Goal: Task Accomplishment & Management: Manage account settings

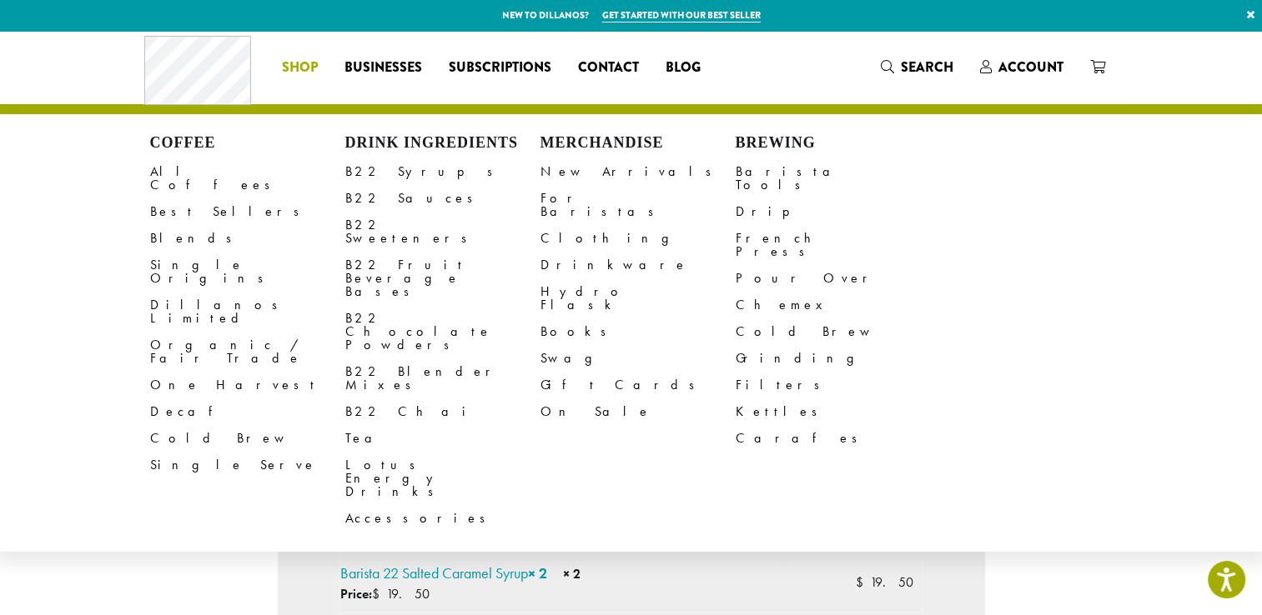
click at [300, 70] on span "Shop" at bounding box center [300, 68] width 36 height 21
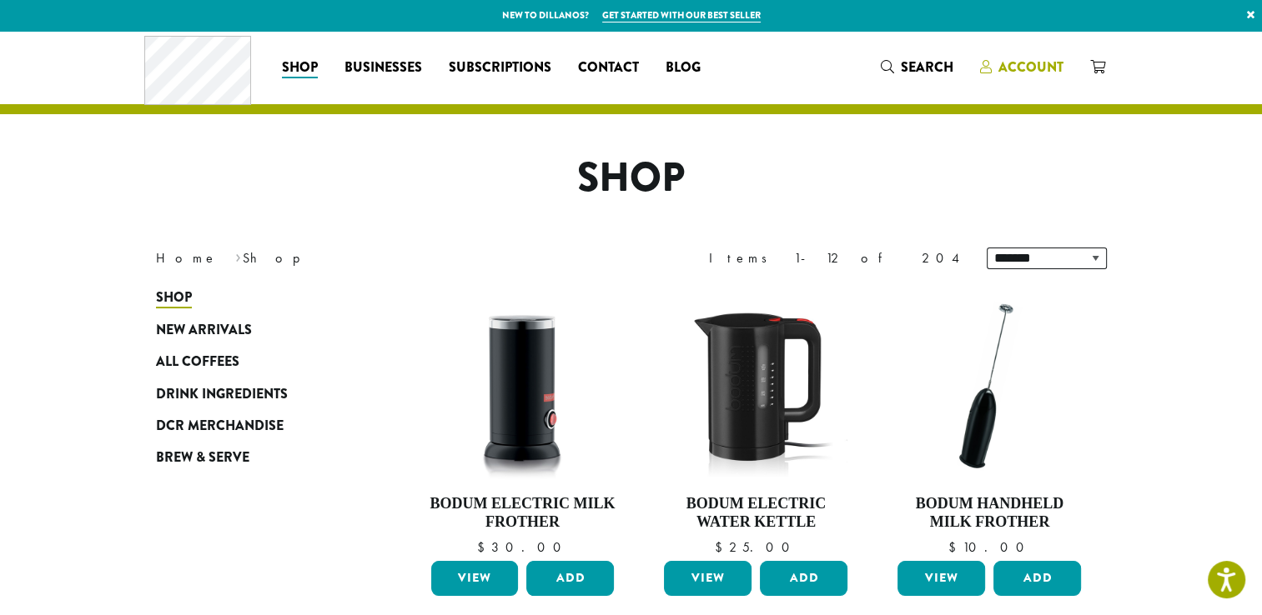
click at [1017, 65] on span "Account" at bounding box center [1030, 67] width 65 height 19
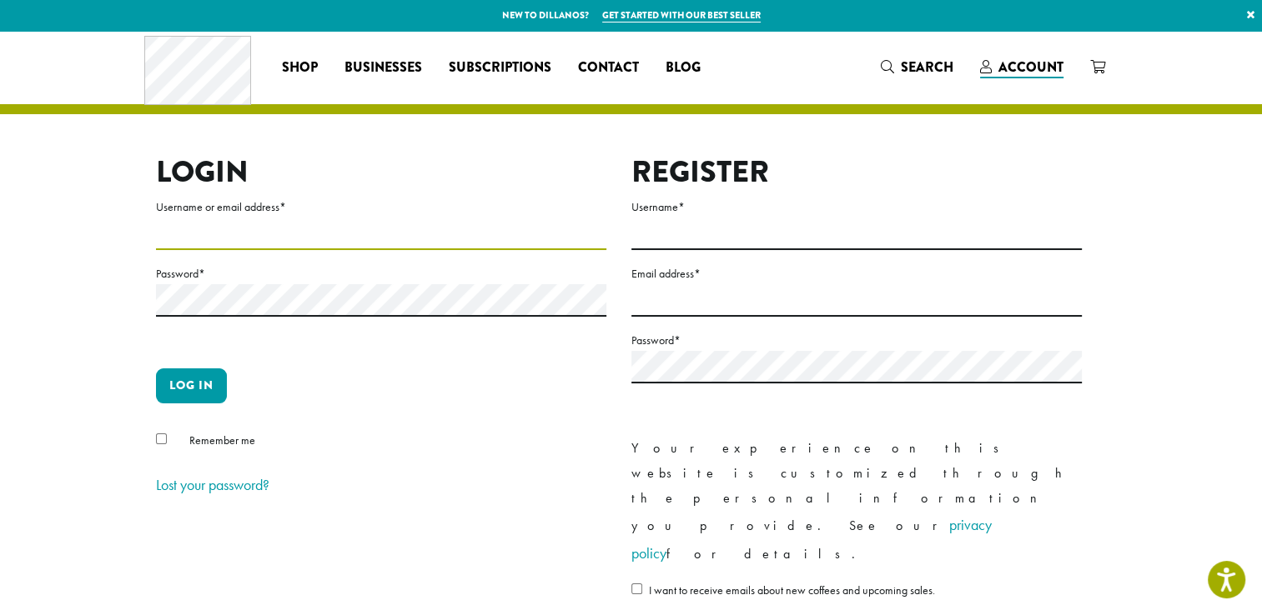
click at [253, 237] on input "Username or email address *" at bounding box center [381, 234] width 450 height 33
type input "**********"
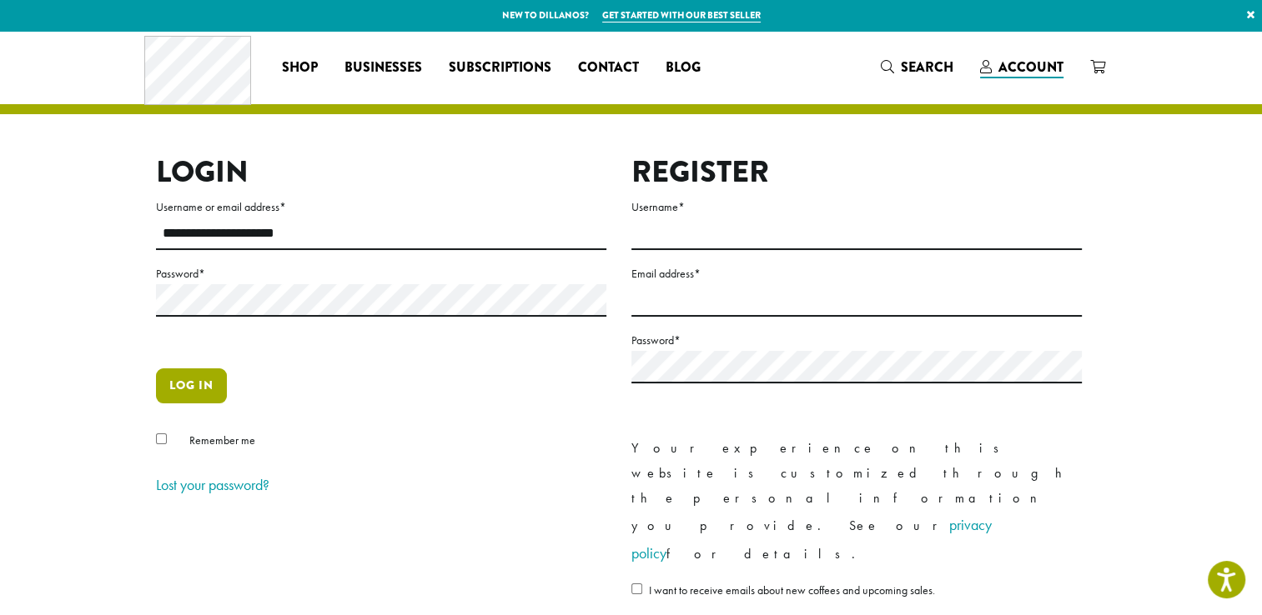
click at [209, 382] on button "Log in" at bounding box center [191, 386] width 71 height 35
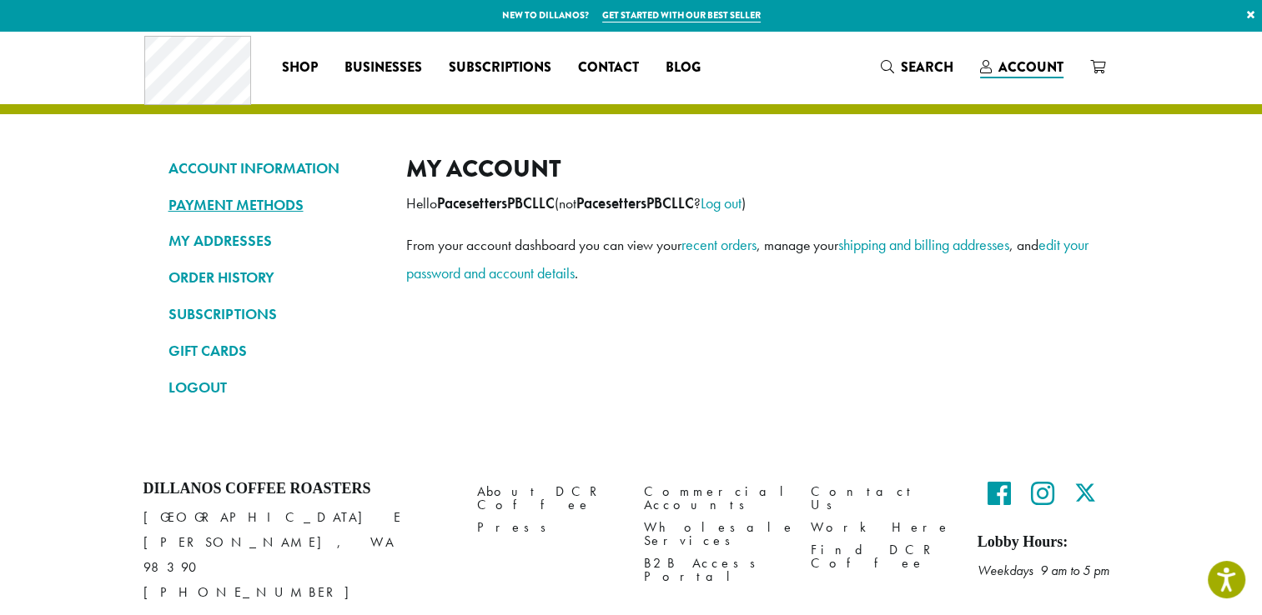
click at [220, 195] on link "PAYMENT METHODS" at bounding box center [274, 205] width 213 height 28
